Goal: Information Seeking & Learning: Learn about a topic

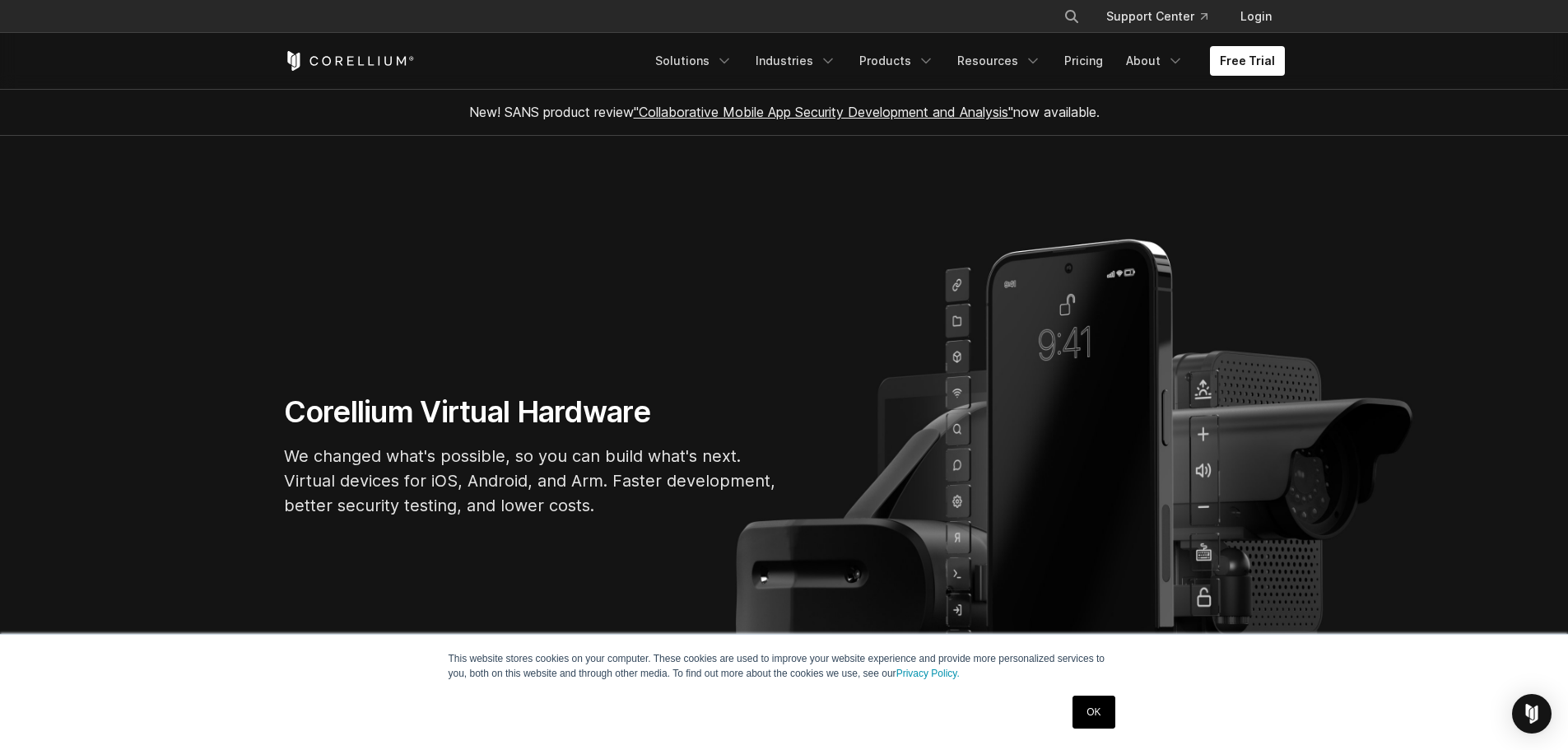
click at [1085, 701] on link "OK" at bounding box center [1093, 711] width 42 height 33
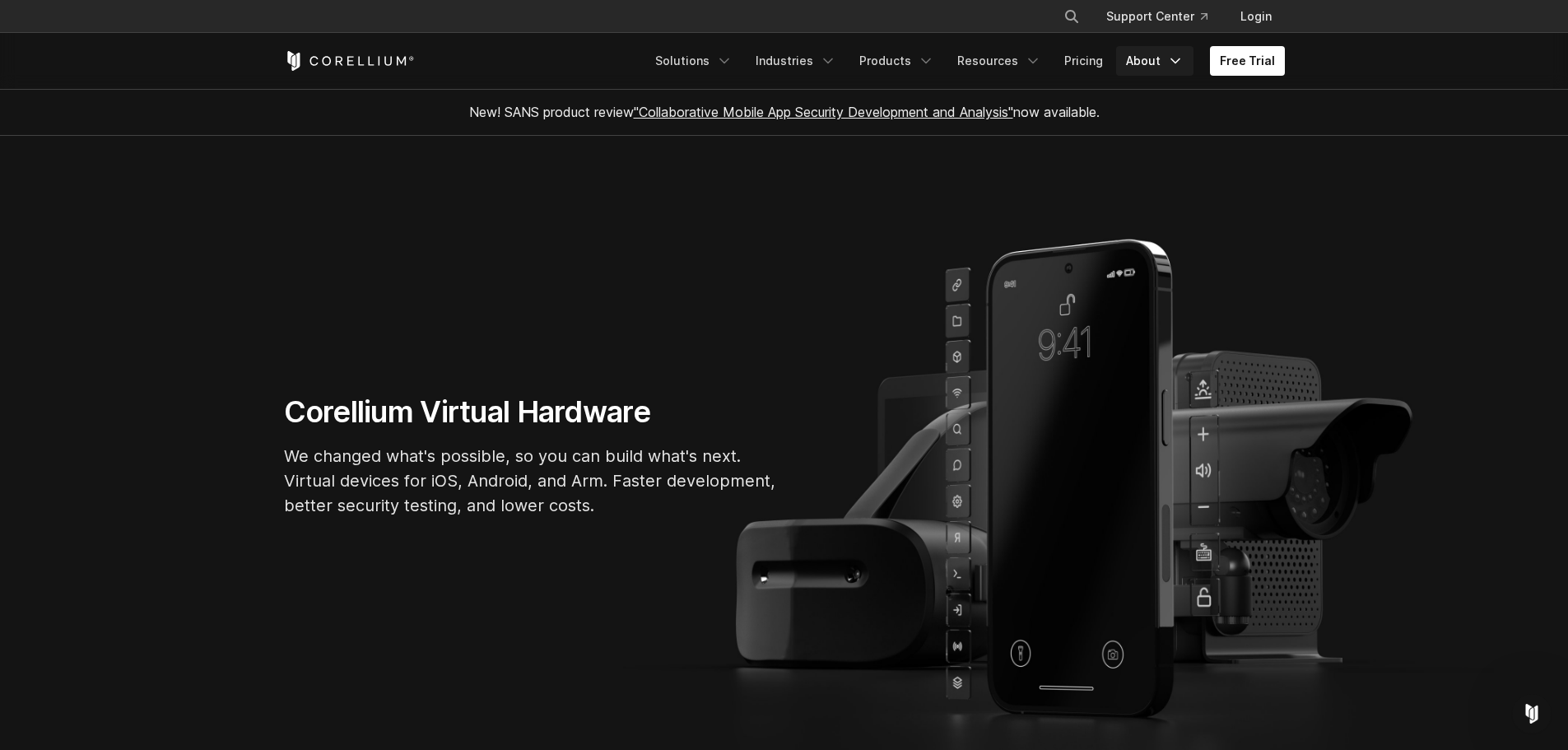
click at [1148, 68] on link "About" at bounding box center [1154, 61] width 77 height 30
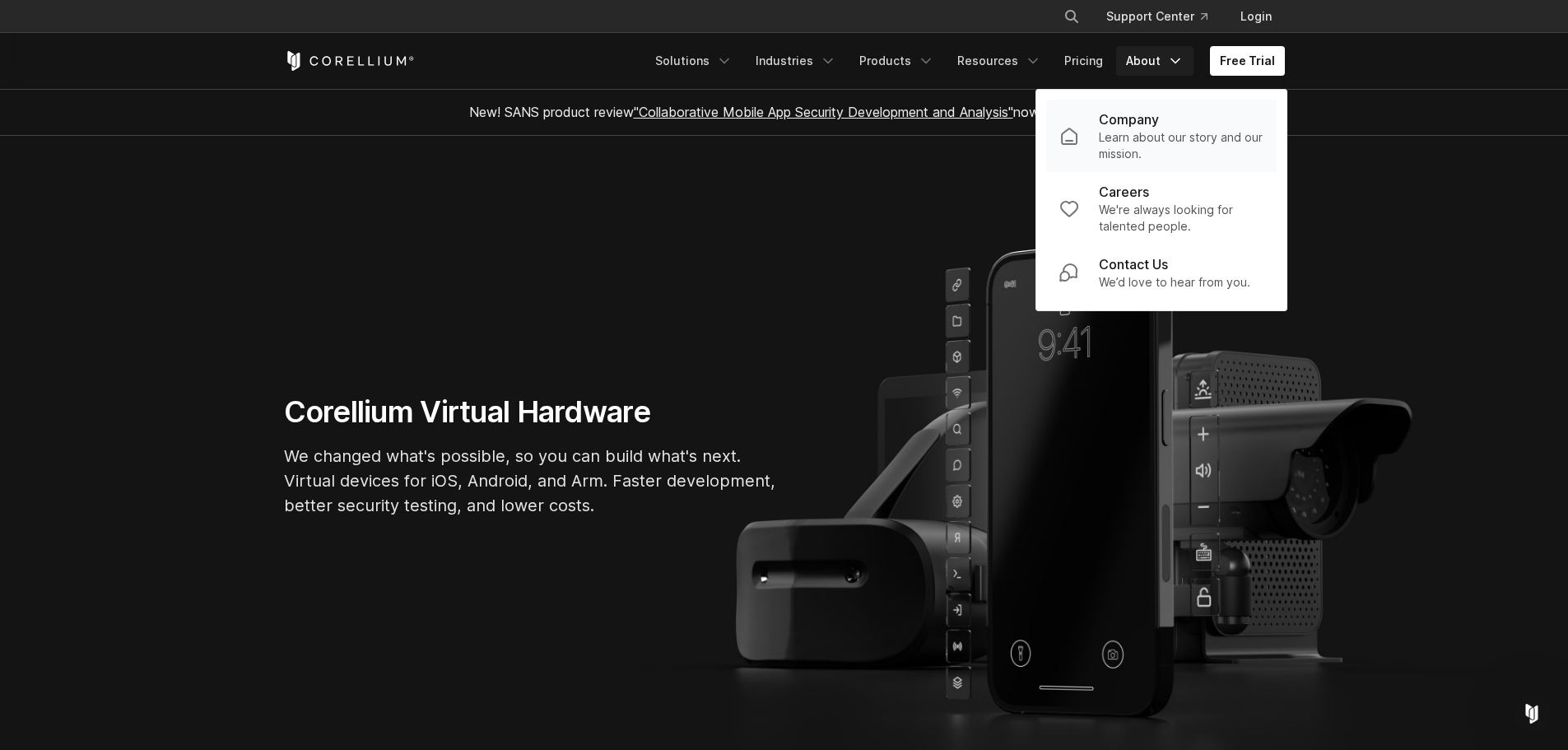
click at [1074, 140] on icon "Navigation Menu" at bounding box center [1069, 136] width 15 height 16
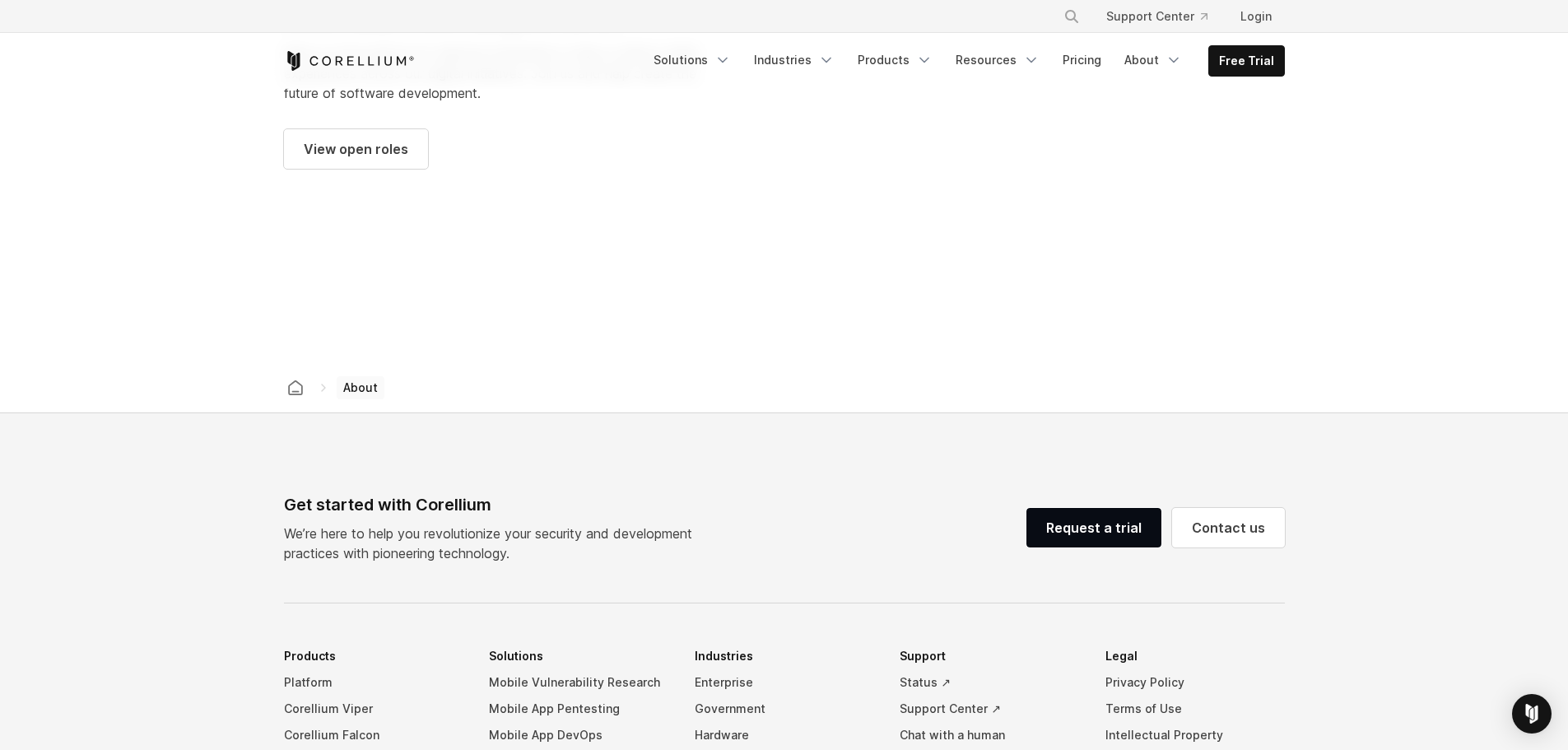
scroll to position [2786, 0]
